Goal: Information Seeking & Learning: Learn about a topic

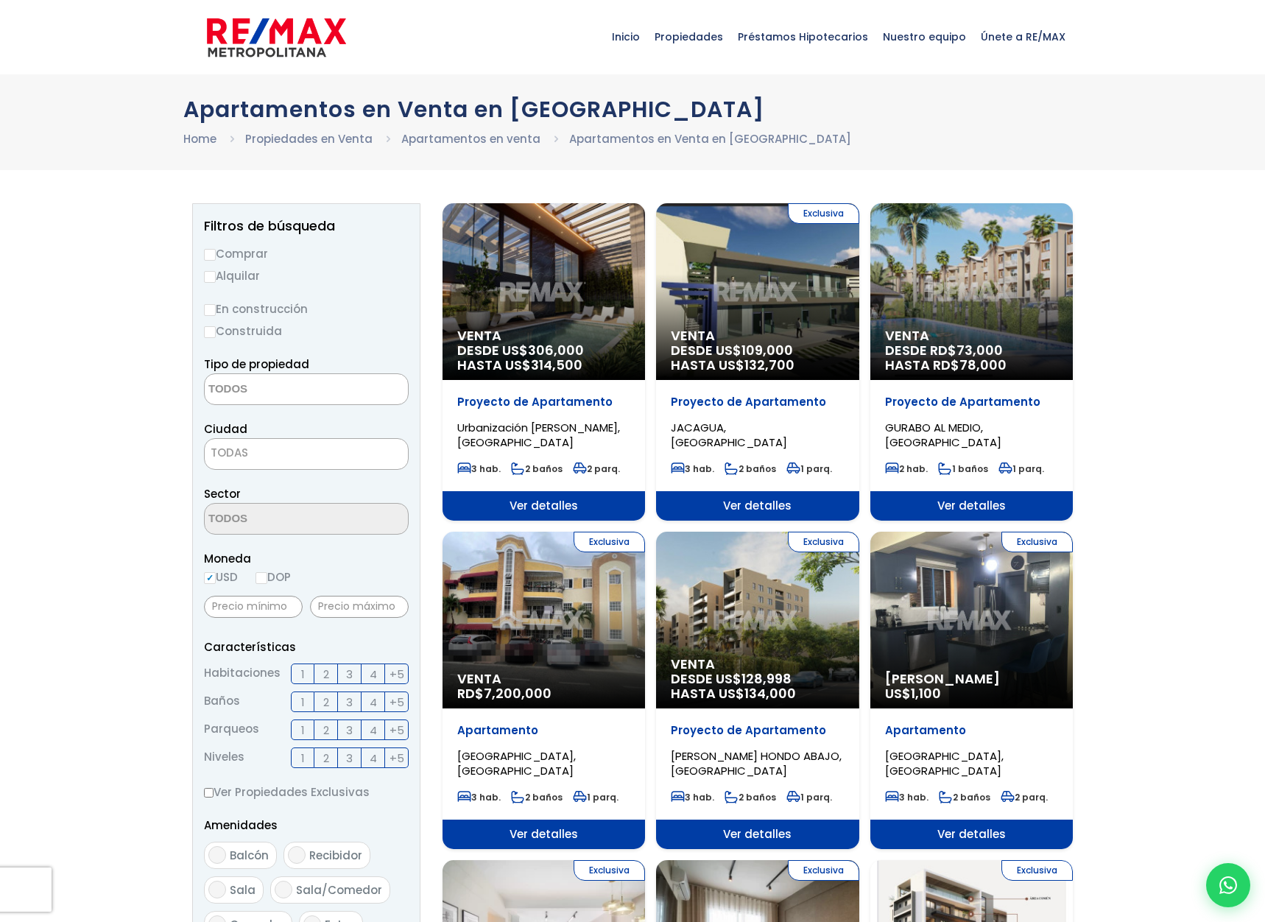
select select
click at [545, 302] on div "Venta DESDE [GEOGRAPHIC_DATA]$ 306,000 HASTA US$ 314,500" at bounding box center [543, 291] width 202 height 177
click at [546, 293] on div "Venta DESDE [GEOGRAPHIC_DATA]$ 306,000 HASTA US$ 314,500" at bounding box center [543, 291] width 202 height 177
click at [499, 421] on span "Urbanización [PERSON_NAME], [GEOGRAPHIC_DATA]" at bounding box center [538, 435] width 163 height 30
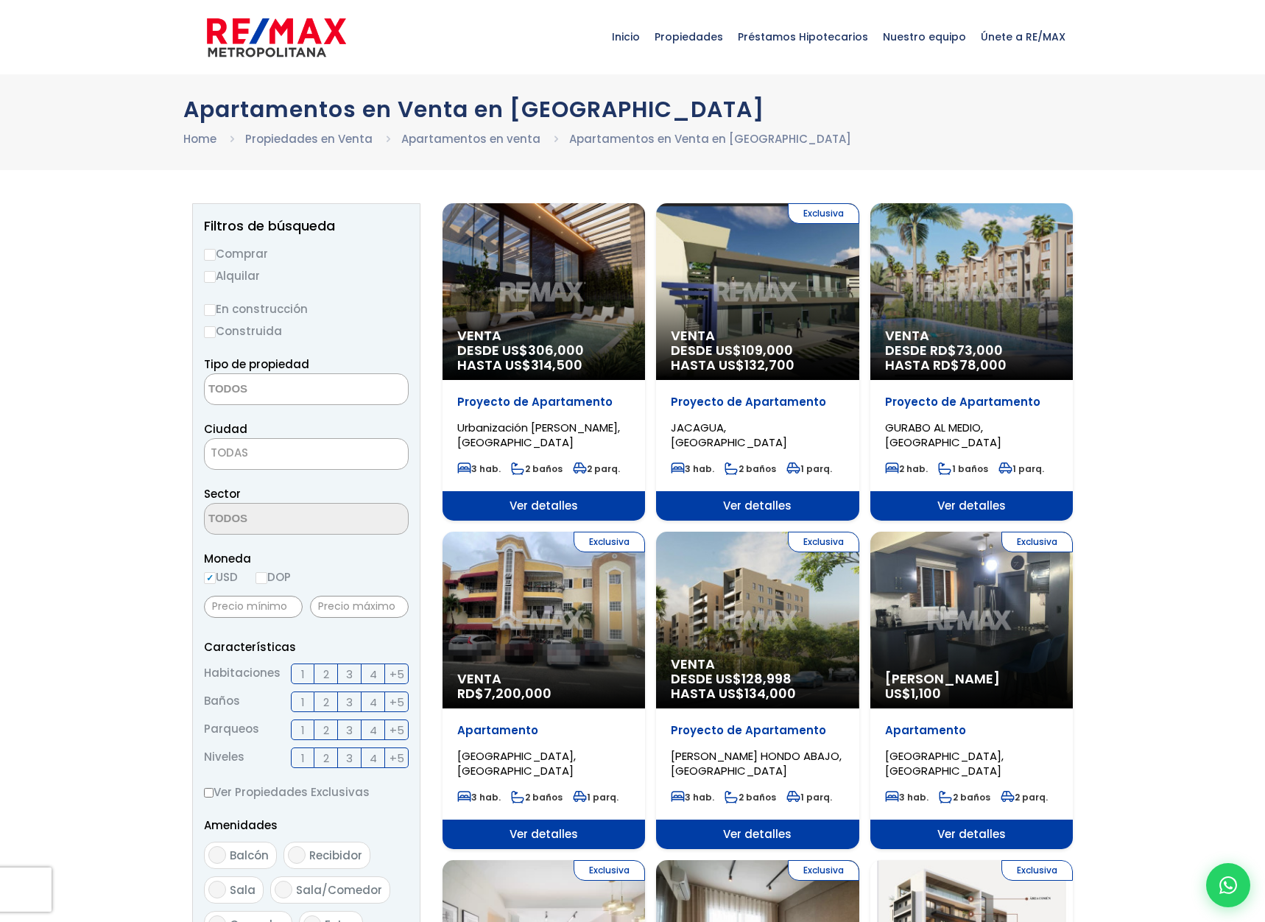
click at [499, 420] on span "Urbanización [PERSON_NAME], [GEOGRAPHIC_DATA]" at bounding box center [538, 435] width 163 height 30
click at [529, 501] on span "Ver detalles" at bounding box center [543, 505] width 202 height 29
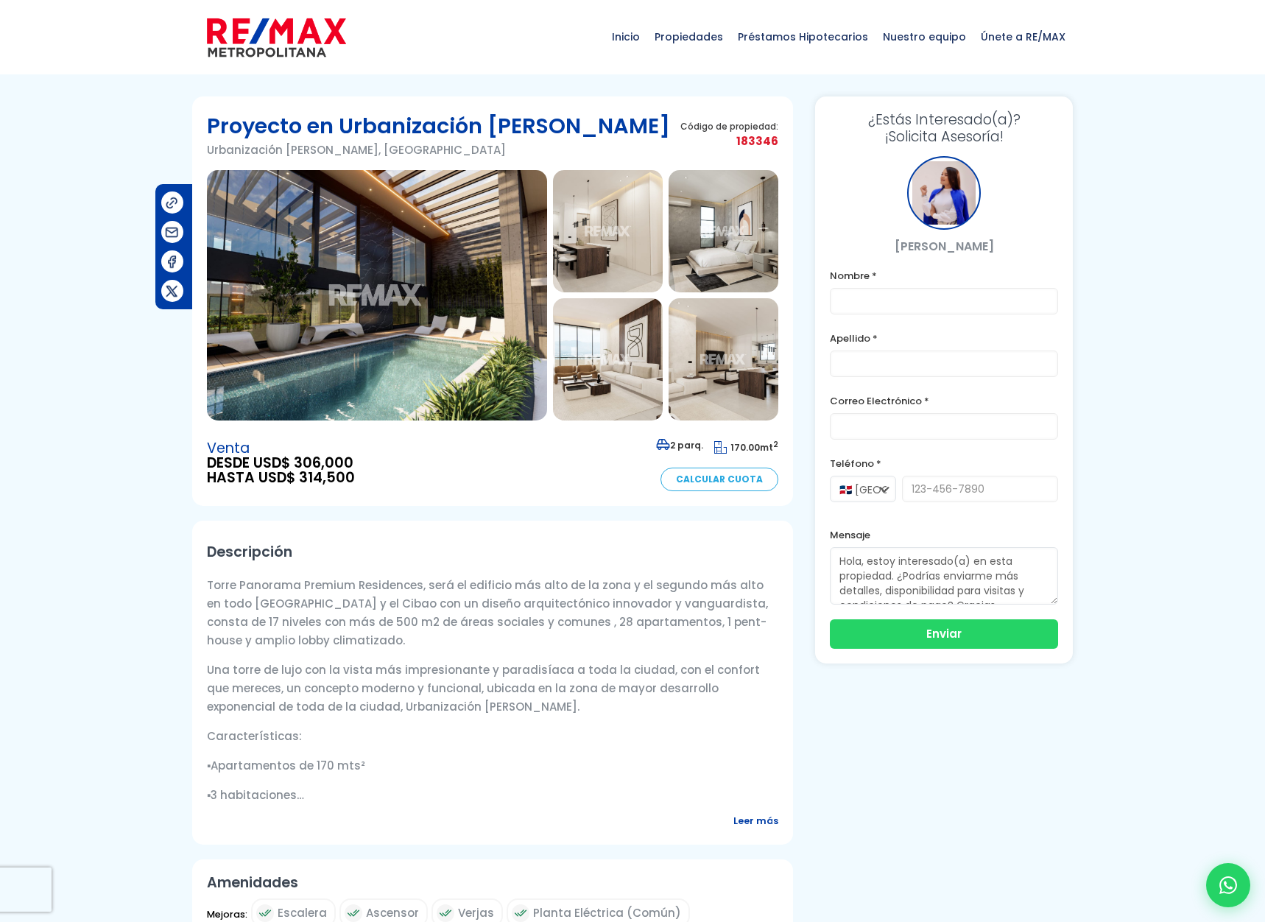
click at [615, 237] on img at bounding box center [608, 231] width 110 height 122
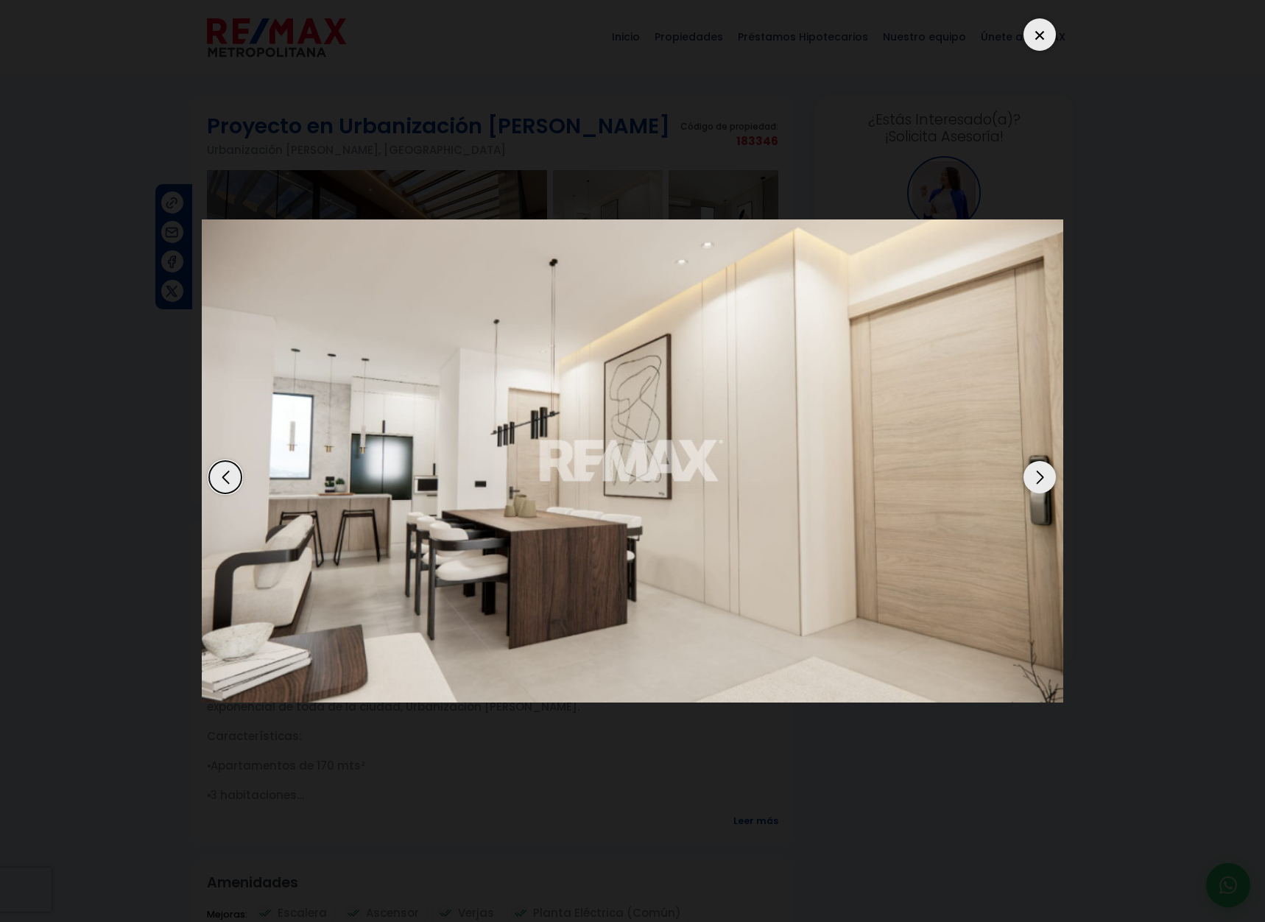
click at [1039, 464] on div "Next slide" at bounding box center [1039, 477] width 32 height 32
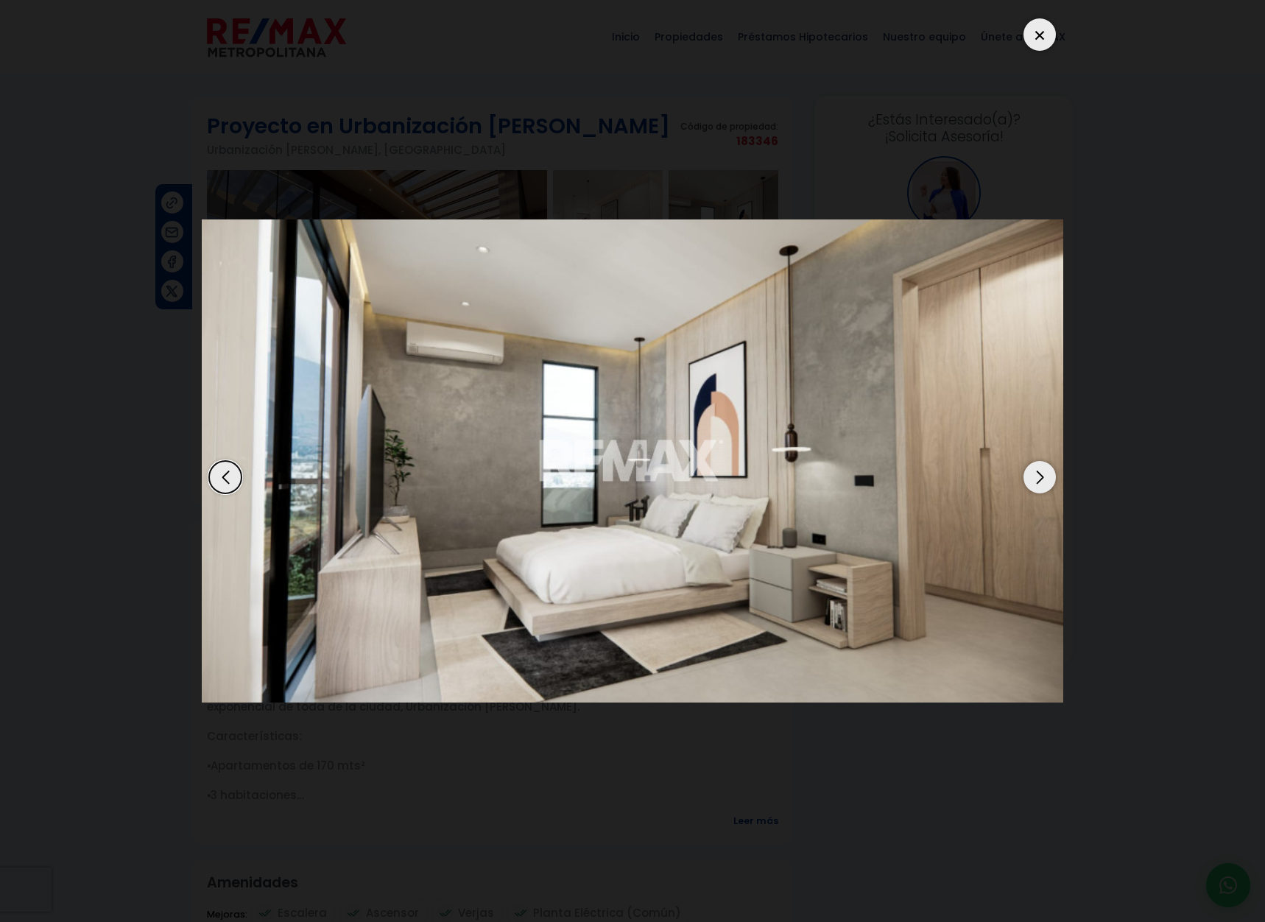
click at [1039, 464] on div "Next slide" at bounding box center [1039, 477] width 32 height 32
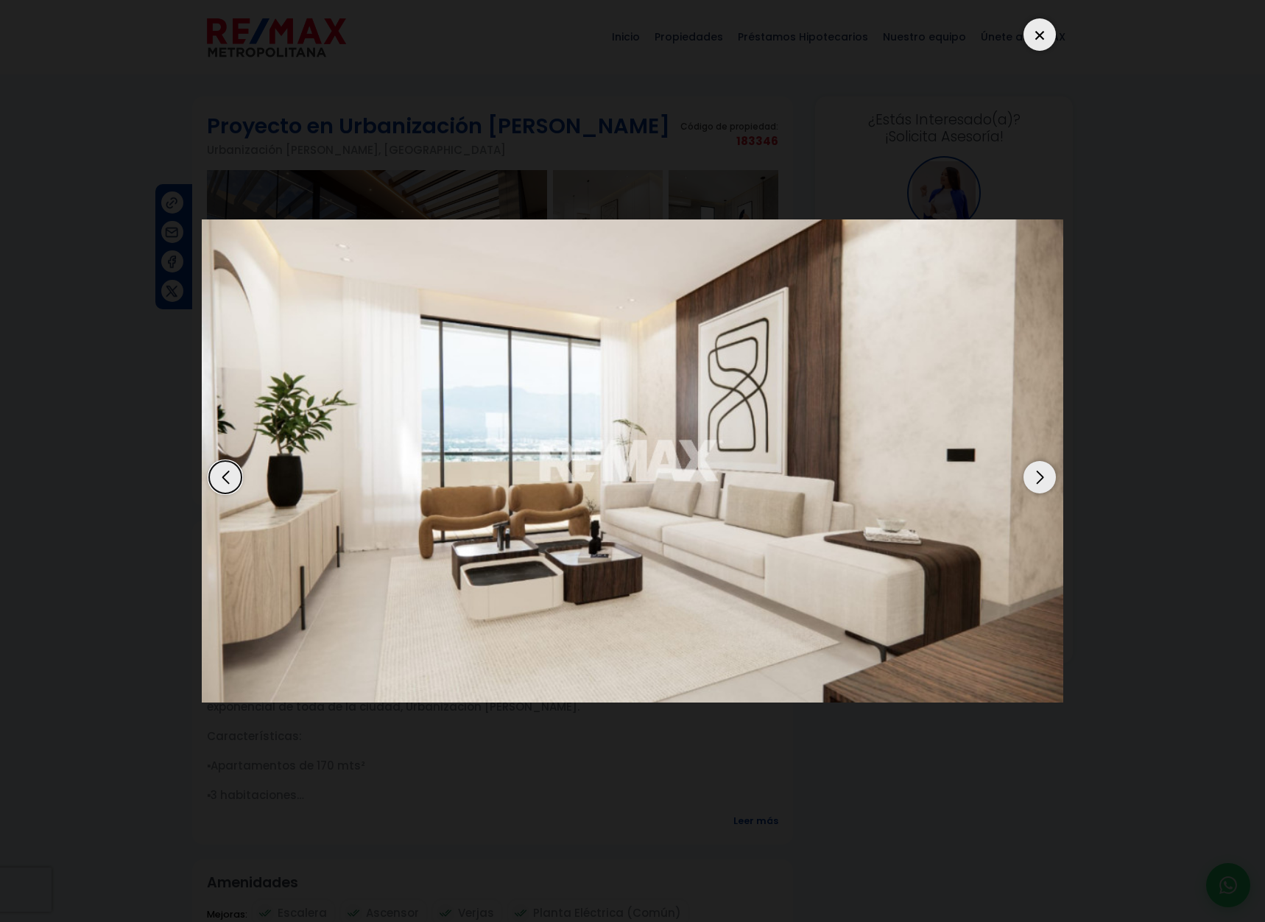
click at [1039, 464] on div "Next slide" at bounding box center [1039, 477] width 32 height 32
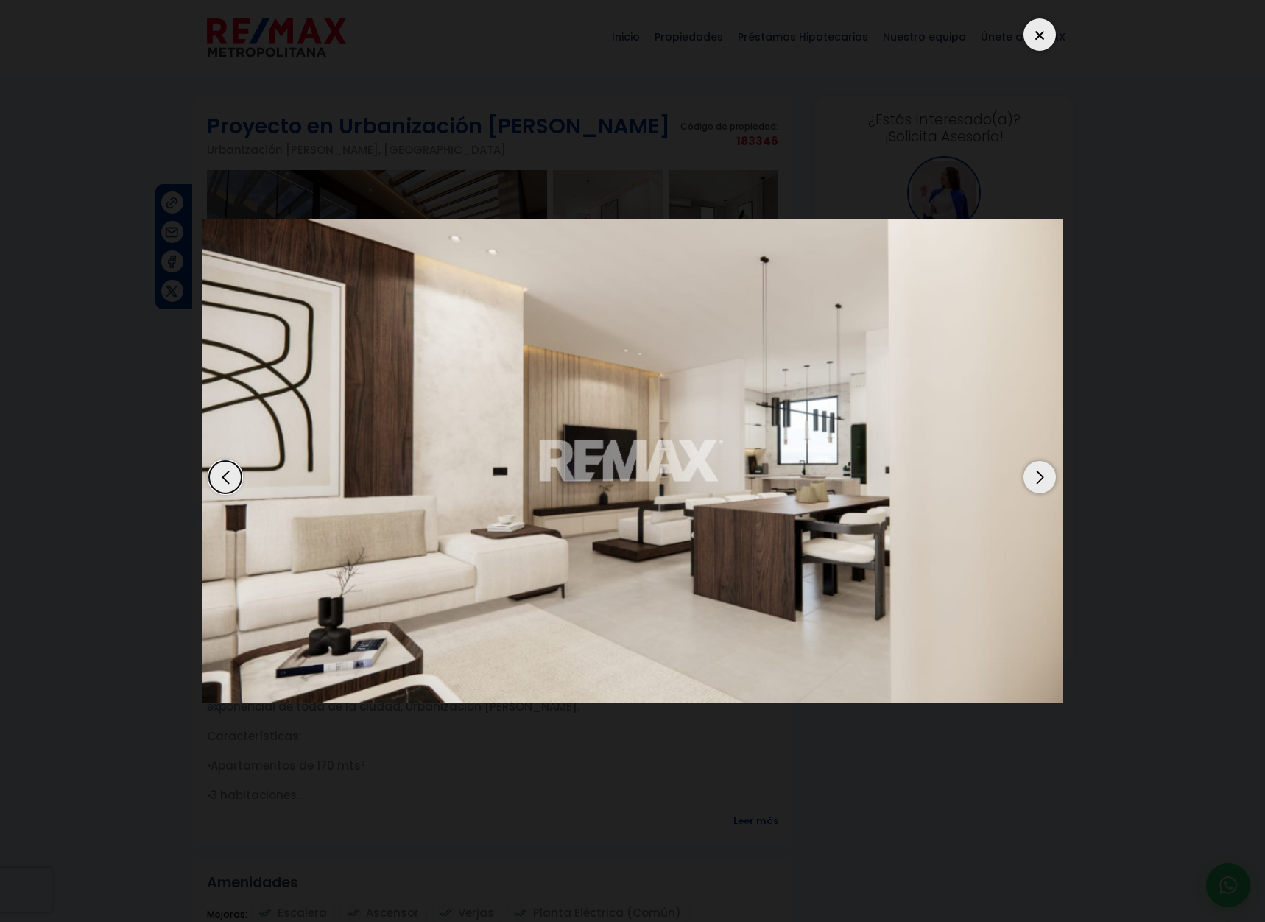
click at [1029, 461] on div "Next slide" at bounding box center [1039, 477] width 32 height 32
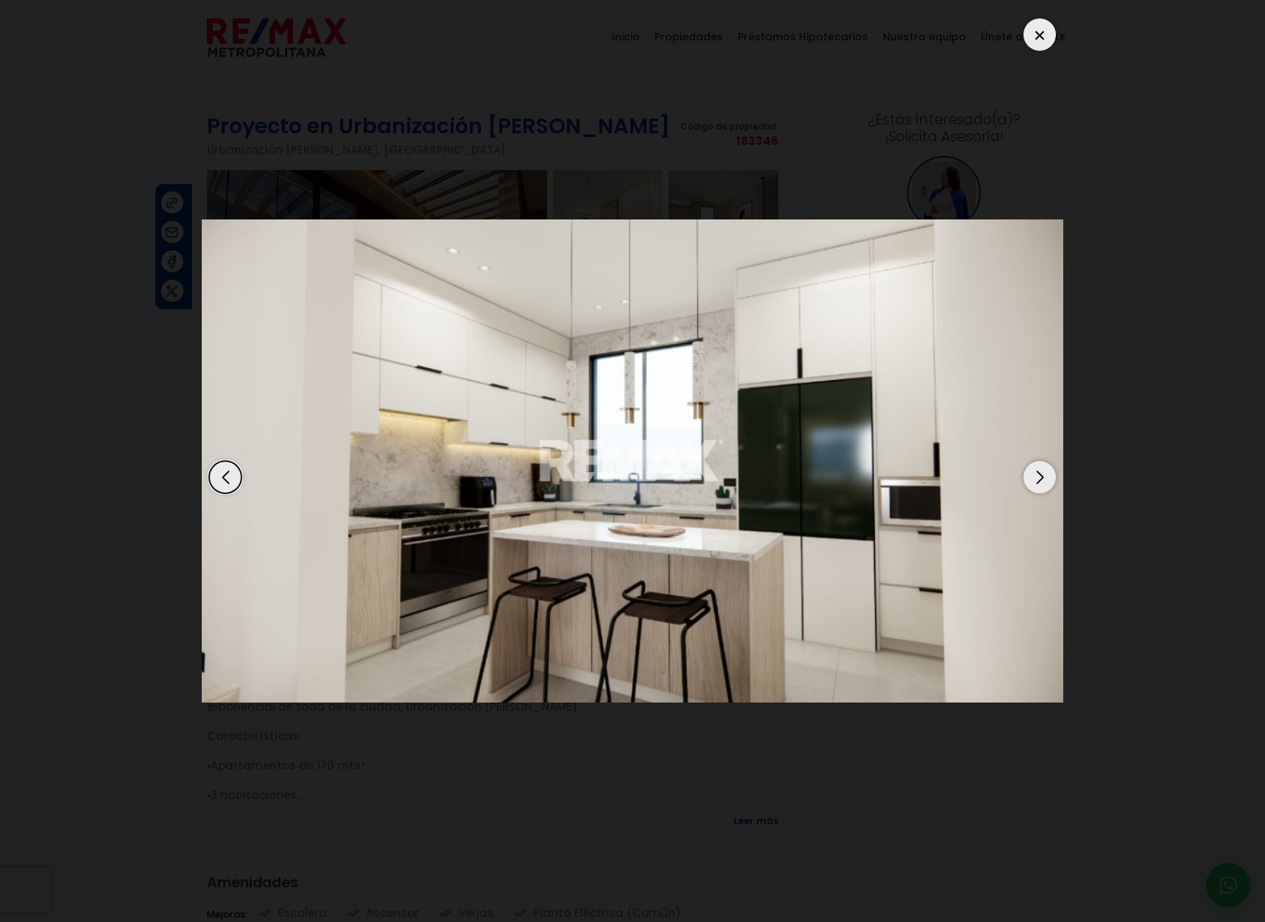
click at [1029, 461] on div "Next slide" at bounding box center [1039, 477] width 32 height 32
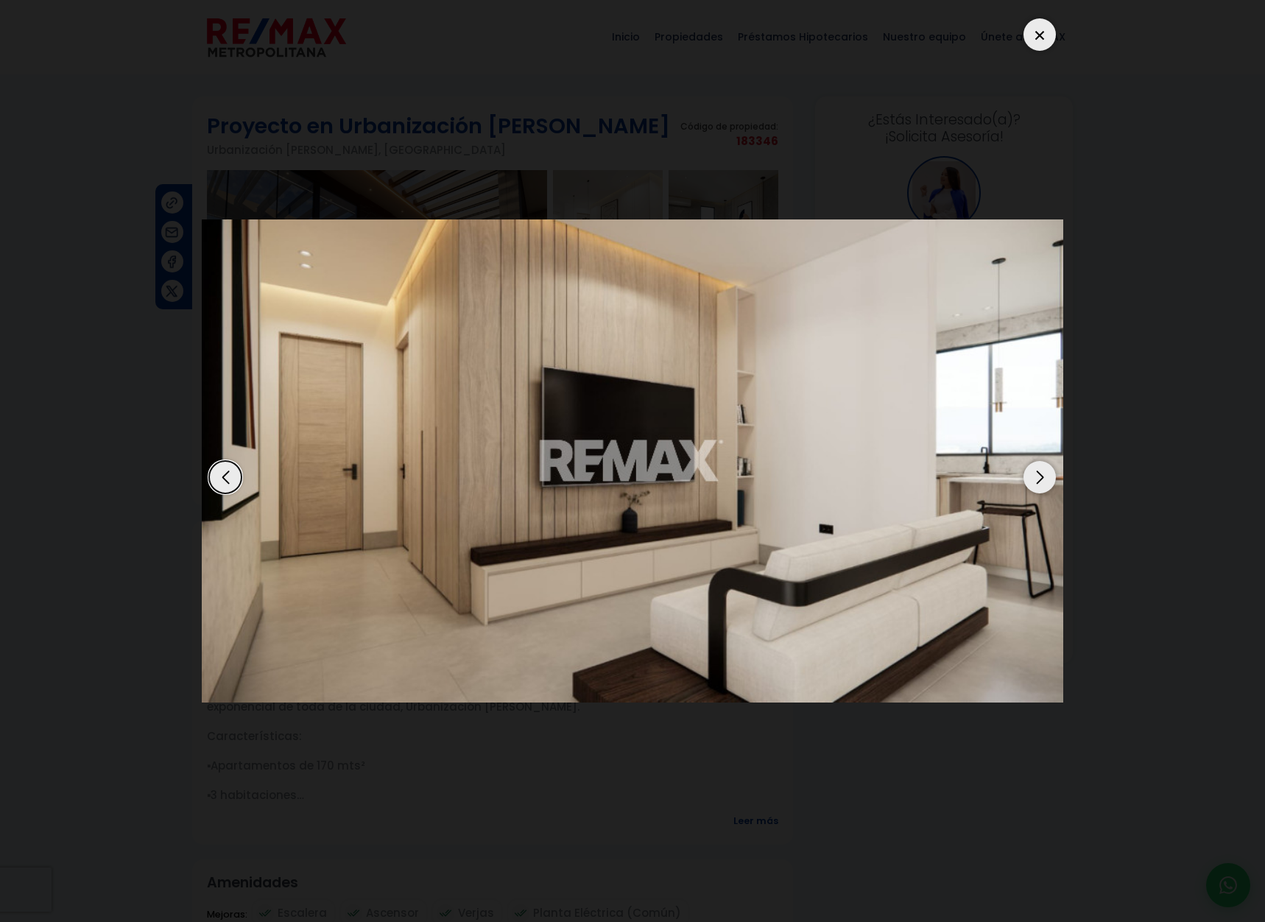
click at [1027, 461] on div "Next slide" at bounding box center [1039, 477] width 32 height 32
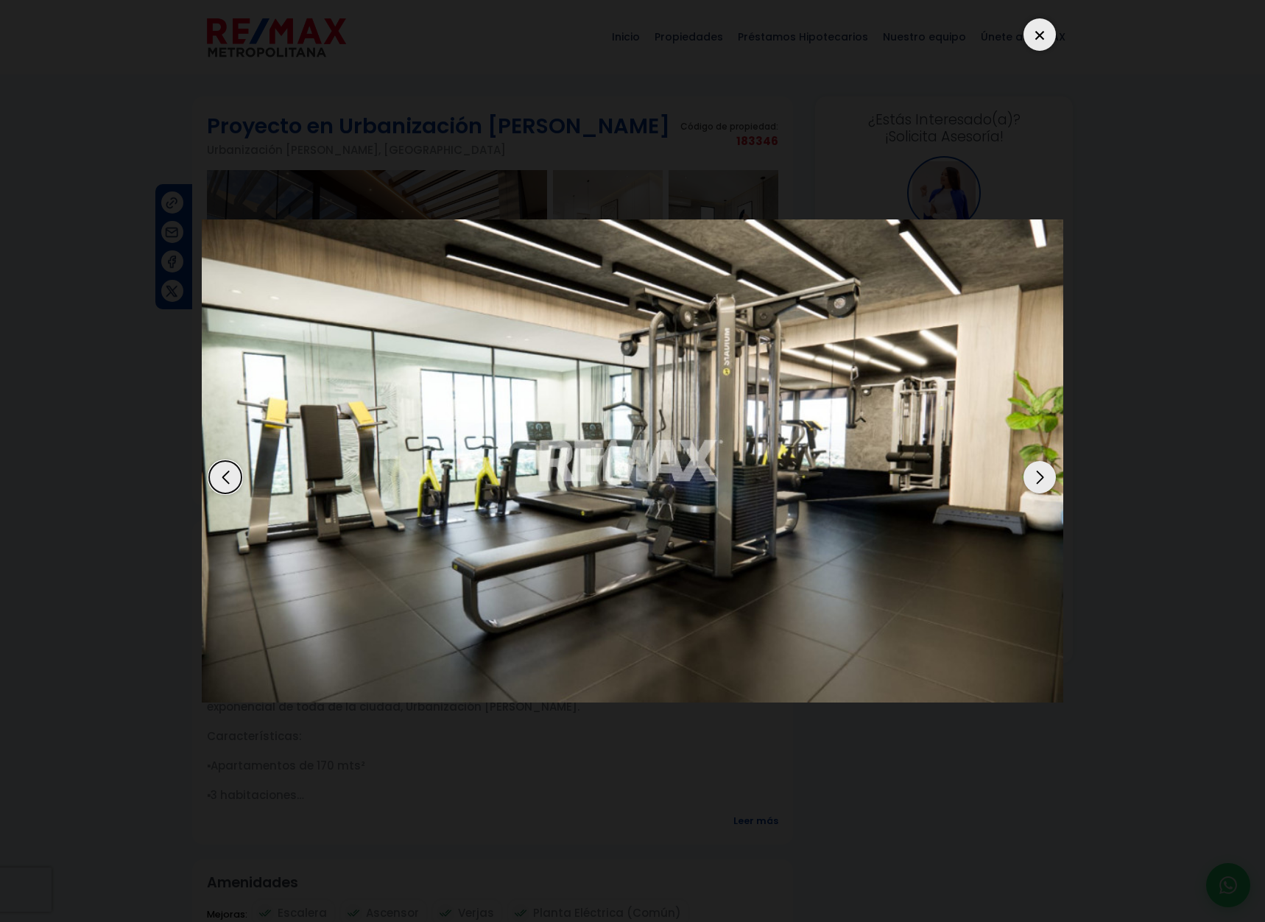
click at [1027, 461] on div "Next slide" at bounding box center [1039, 477] width 32 height 32
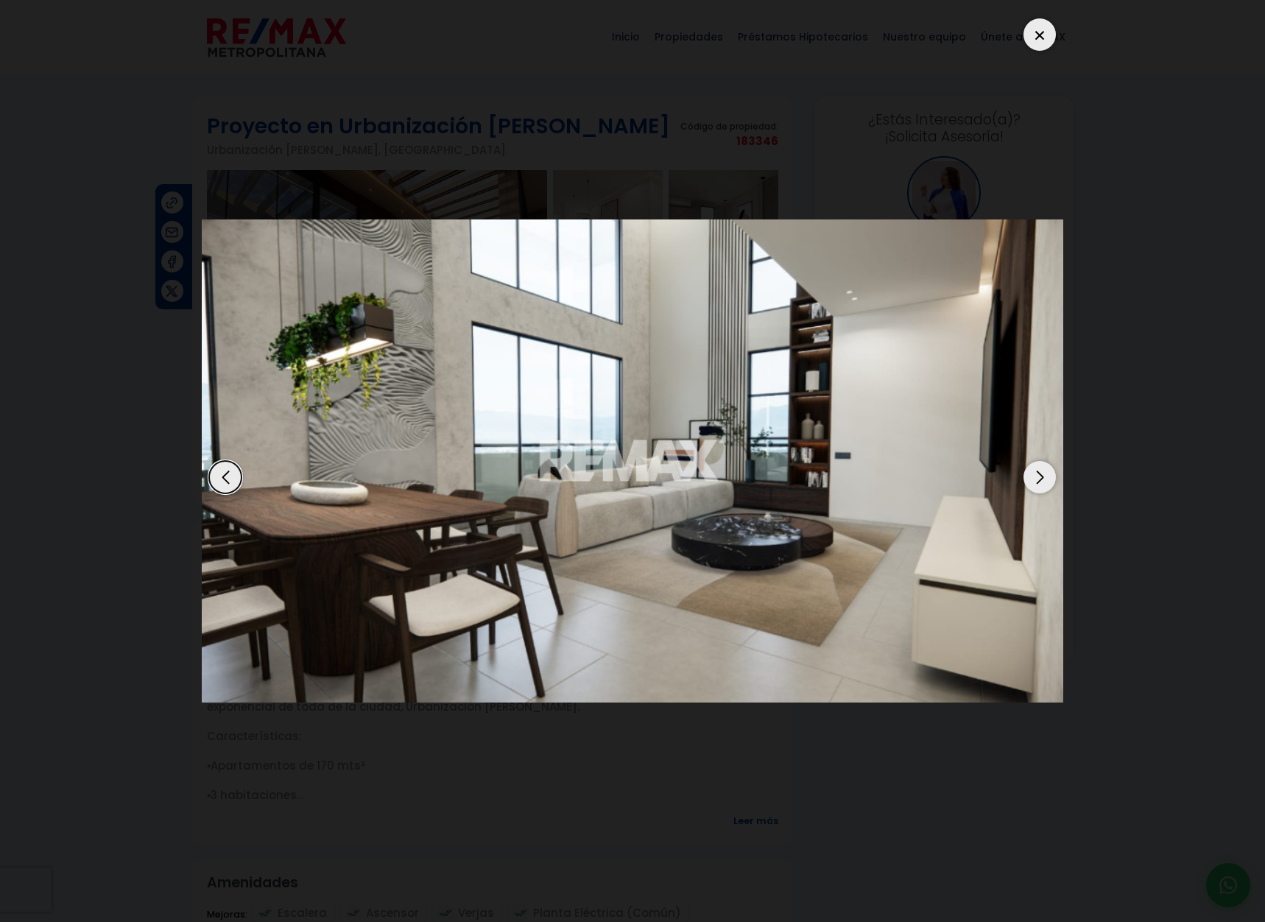
click at [1026, 461] on div "Next slide" at bounding box center [1039, 477] width 32 height 32
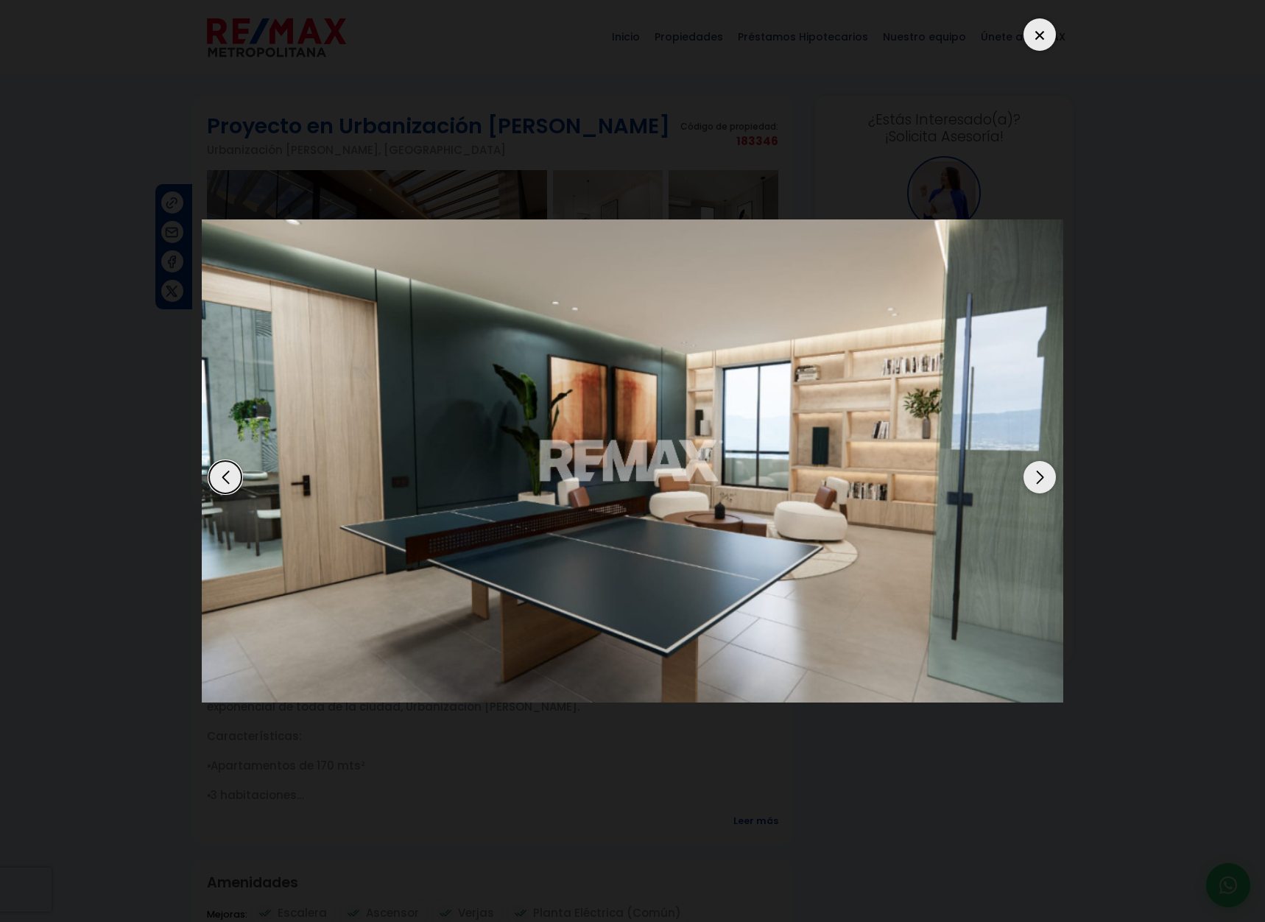
click at [1026, 461] on div "Next slide" at bounding box center [1039, 477] width 32 height 32
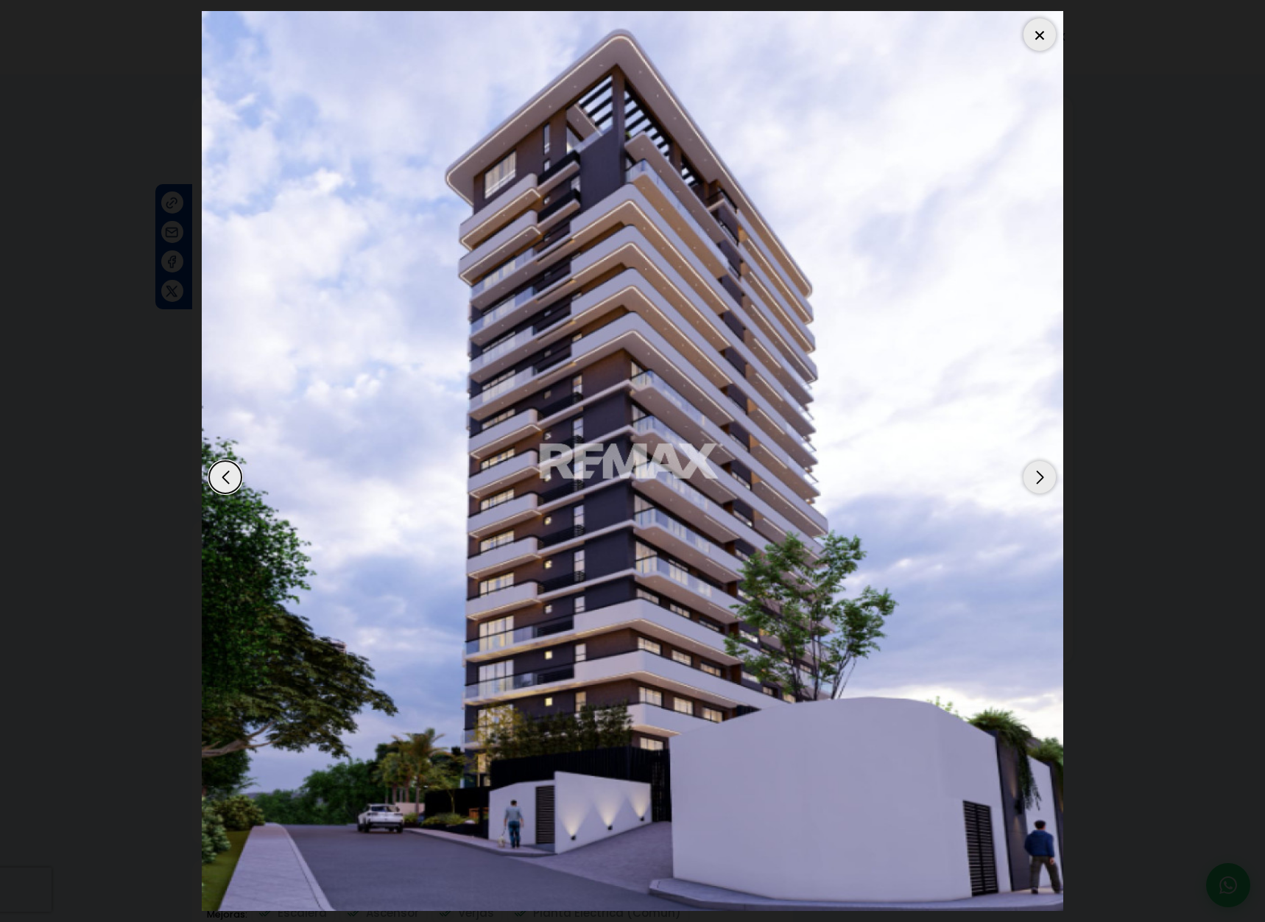
click at [1026, 461] on div "Next slide" at bounding box center [1039, 477] width 32 height 32
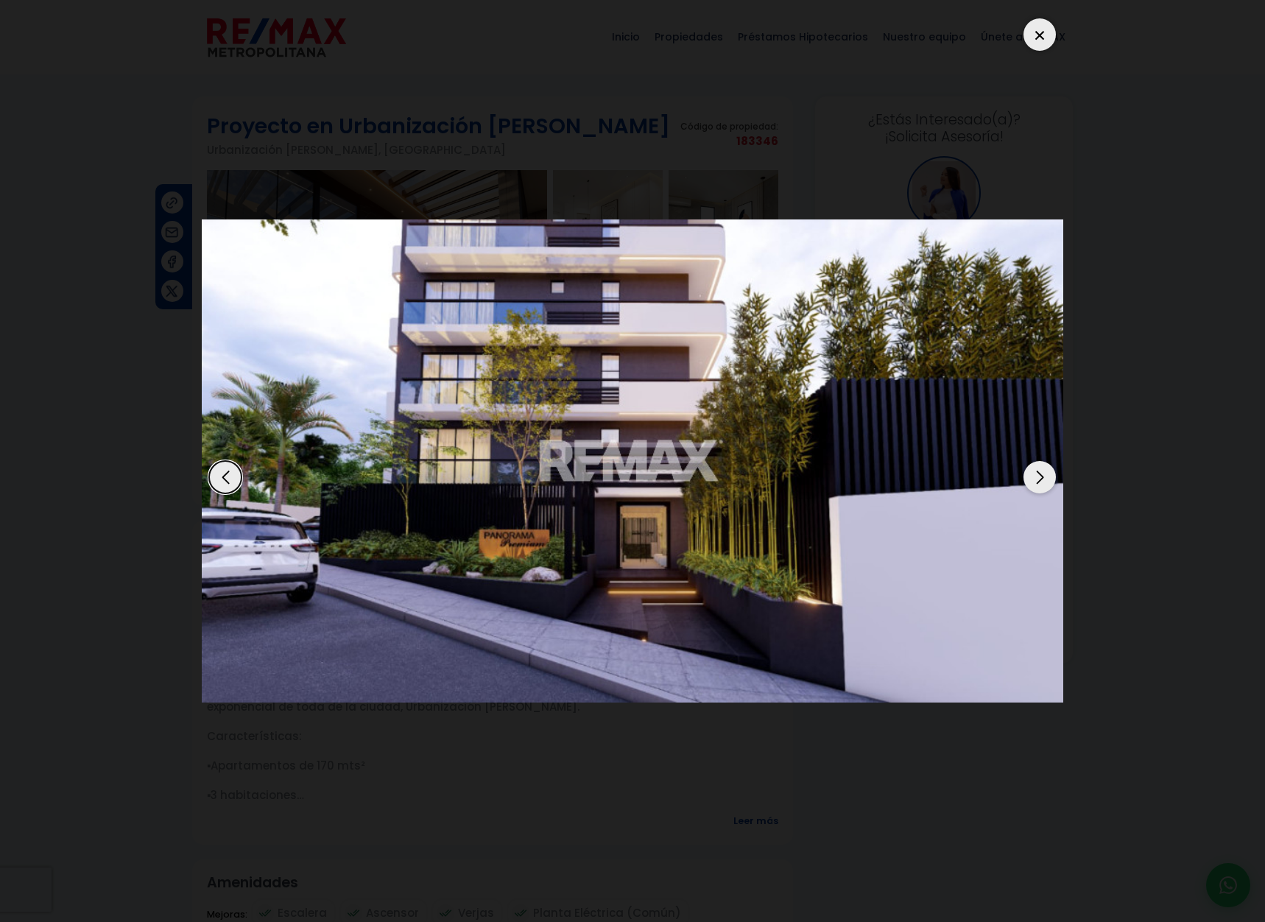
click at [1026, 461] on div "Next slide" at bounding box center [1039, 477] width 32 height 32
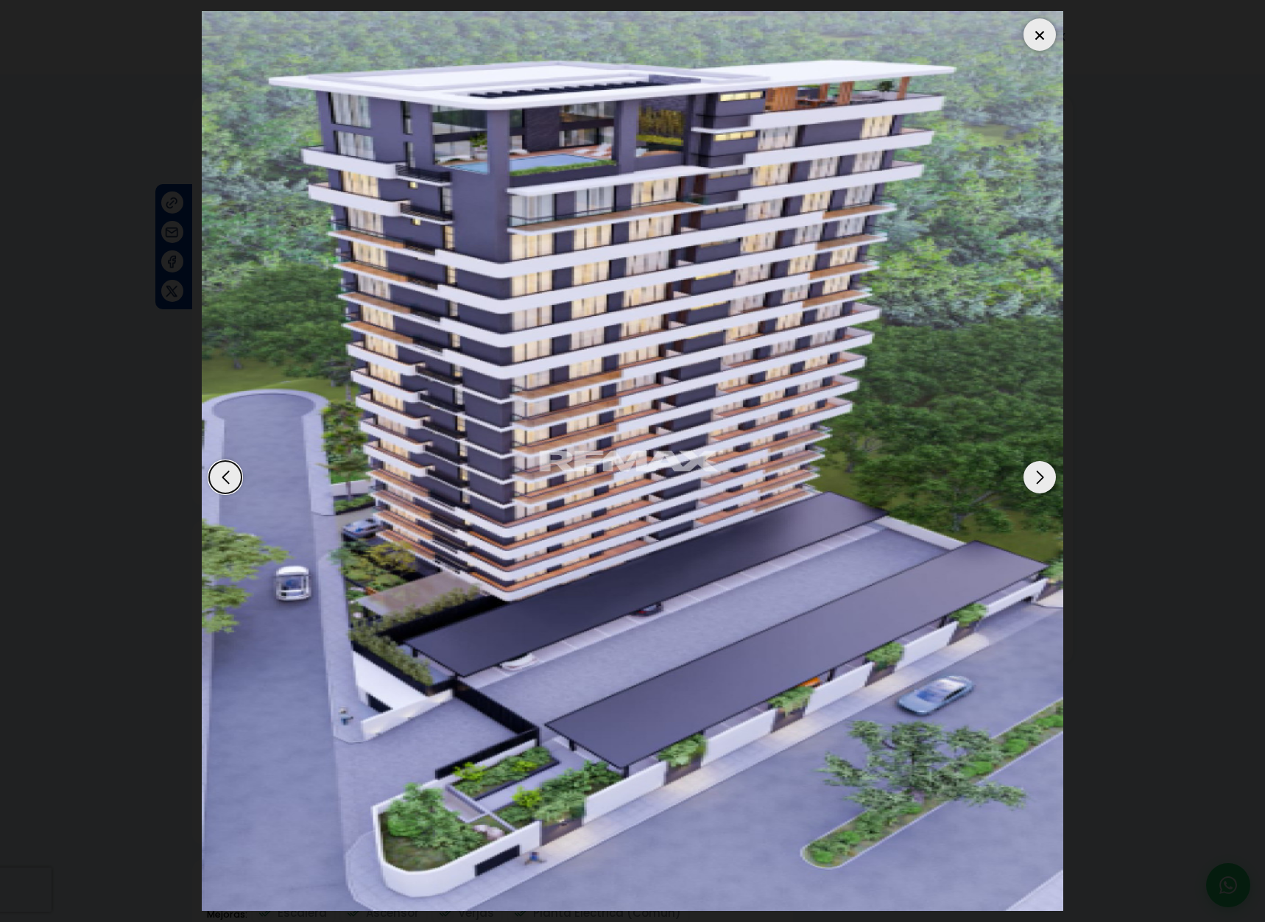
click at [1026, 461] on div "Next slide" at bounding box center [1039, 477] width 32 height 32
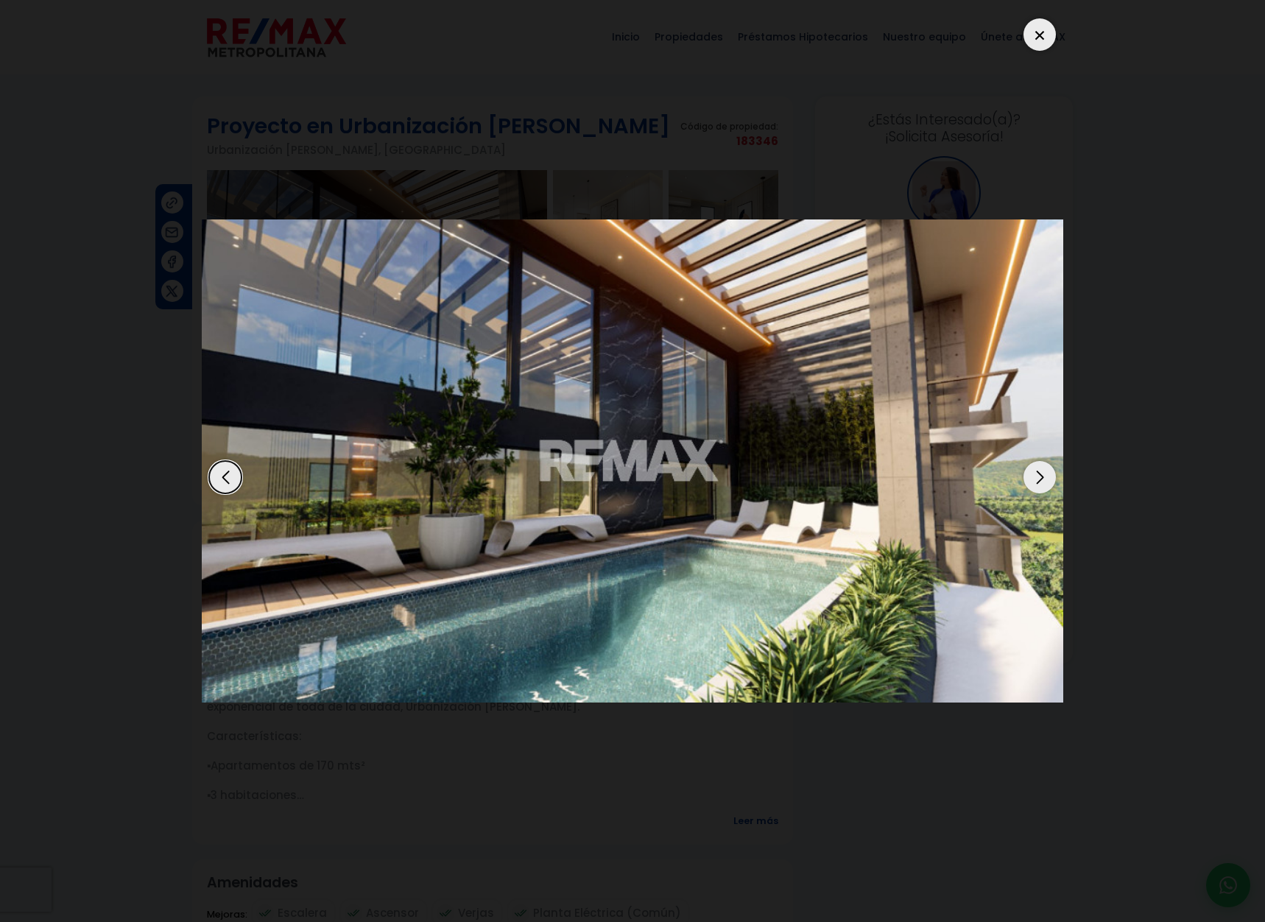
click at [1034, 5] on dialog at bounding box center [632, 461] width 883 height 922
click at [1026, 24] on div at bounding box center [1039, 34] width 32 height 32
